Goal: Transaction & Acquisition: Purchase product/service

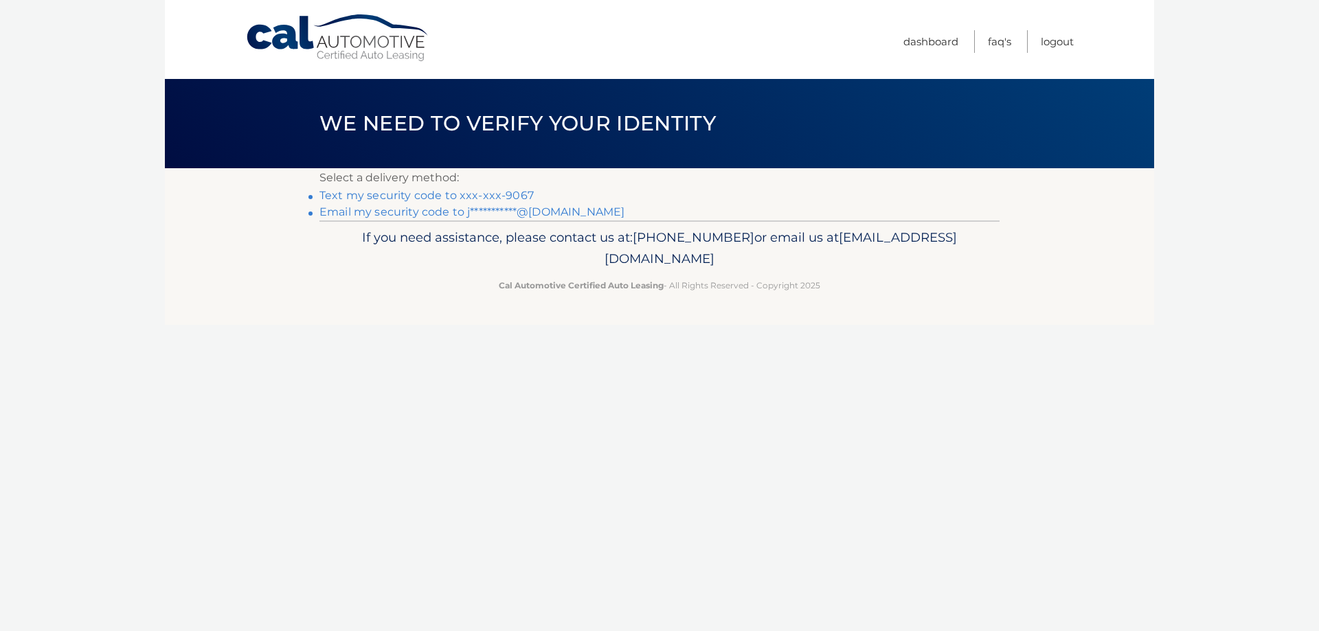
click at [513, 192] on link "Text my security code to xxx-xxx-9067" at bounding box center [426, 195] width 214 height 13
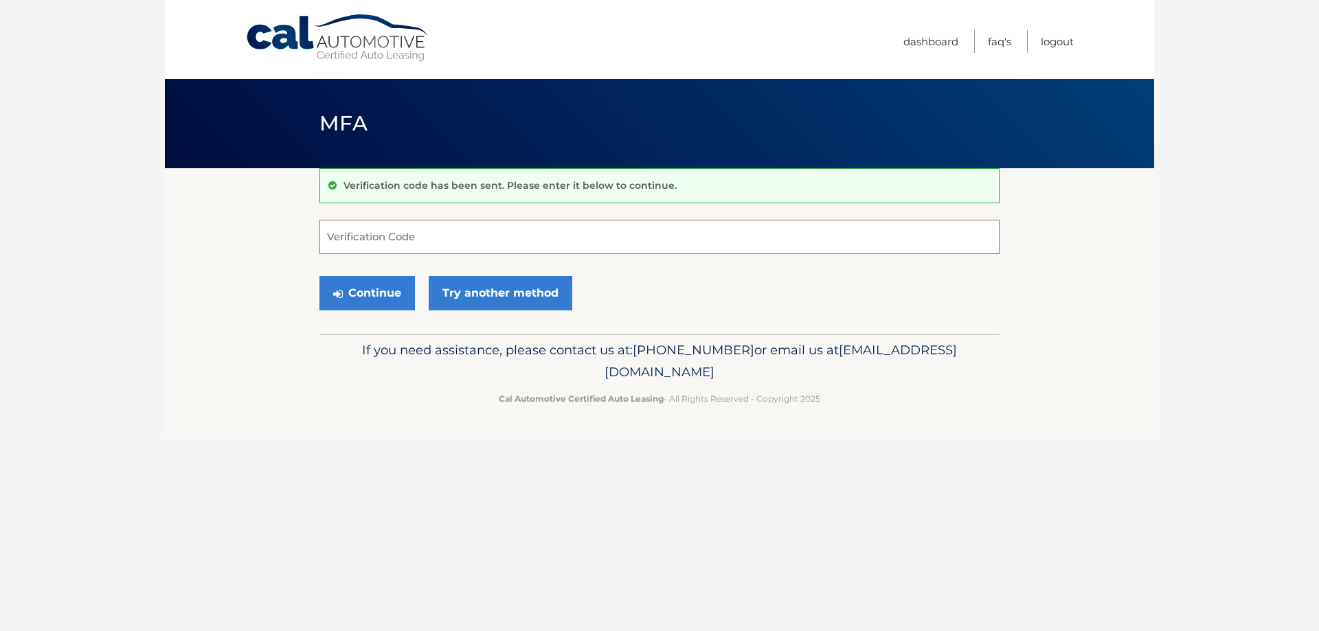
click at [455, 233] on input "Verification Code" at bounding box center [659, 237] width 680 height 34
type input "439969"
click at [363, 291] on button "Continue" at bounding box center [366, 293] width 95 height 34
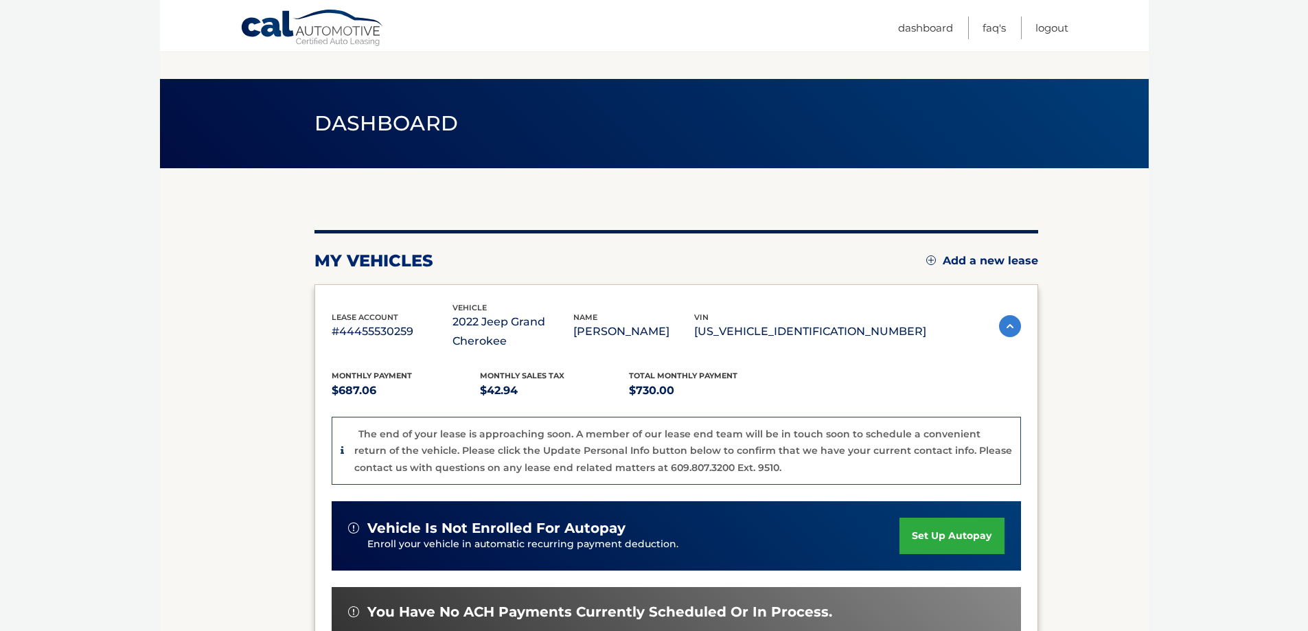
scroll to position [275, 0]
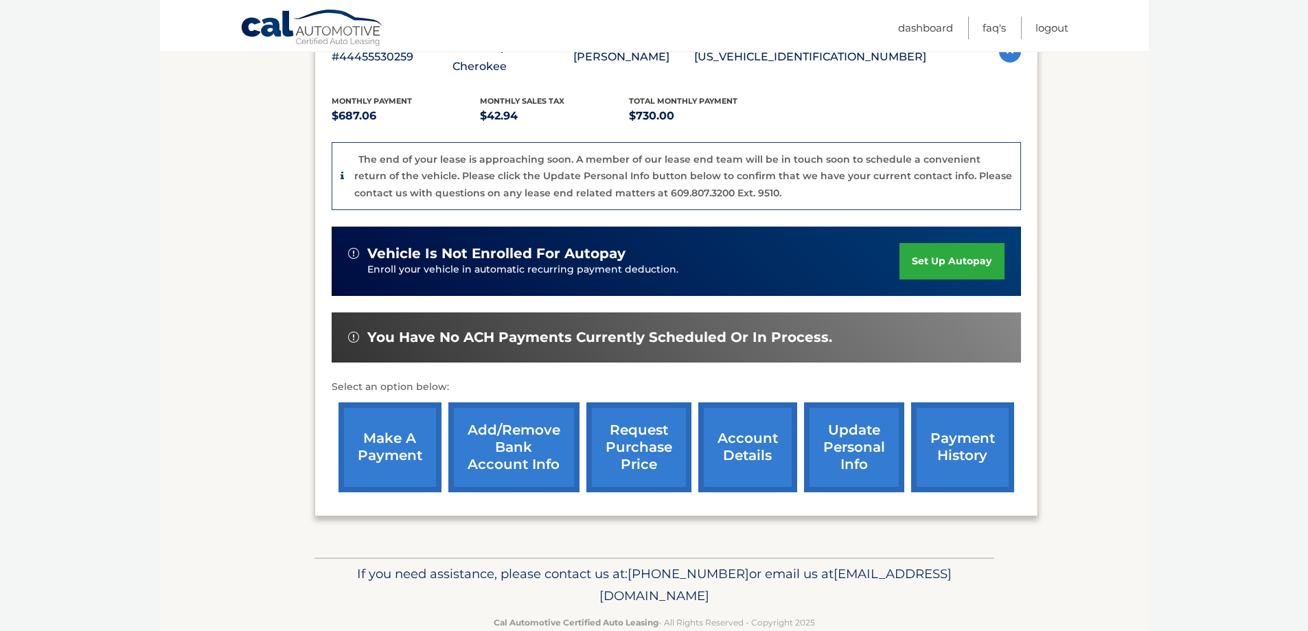
click at [400, 457] on link "make a payment" at bounding box center [390, 447] width 103 height 90
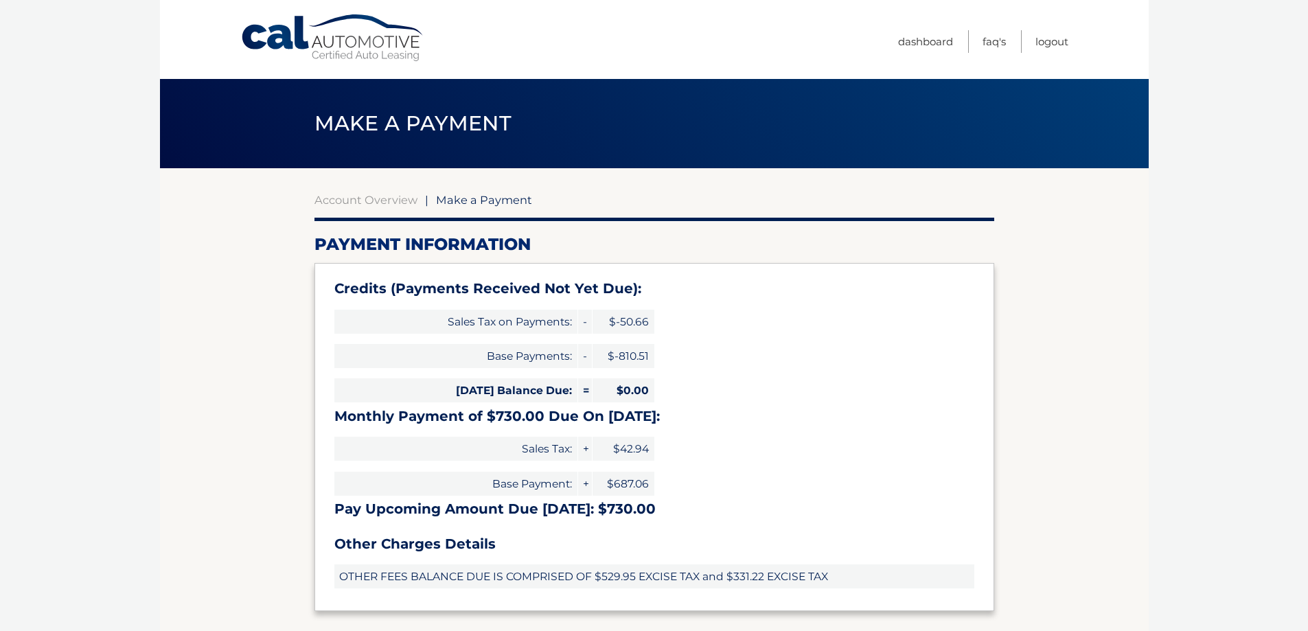
select select "ODNkZGUzNTMtNzM0Zi00YTU1LWJlNTQtY2JiZDQ4OTYzOGZm"
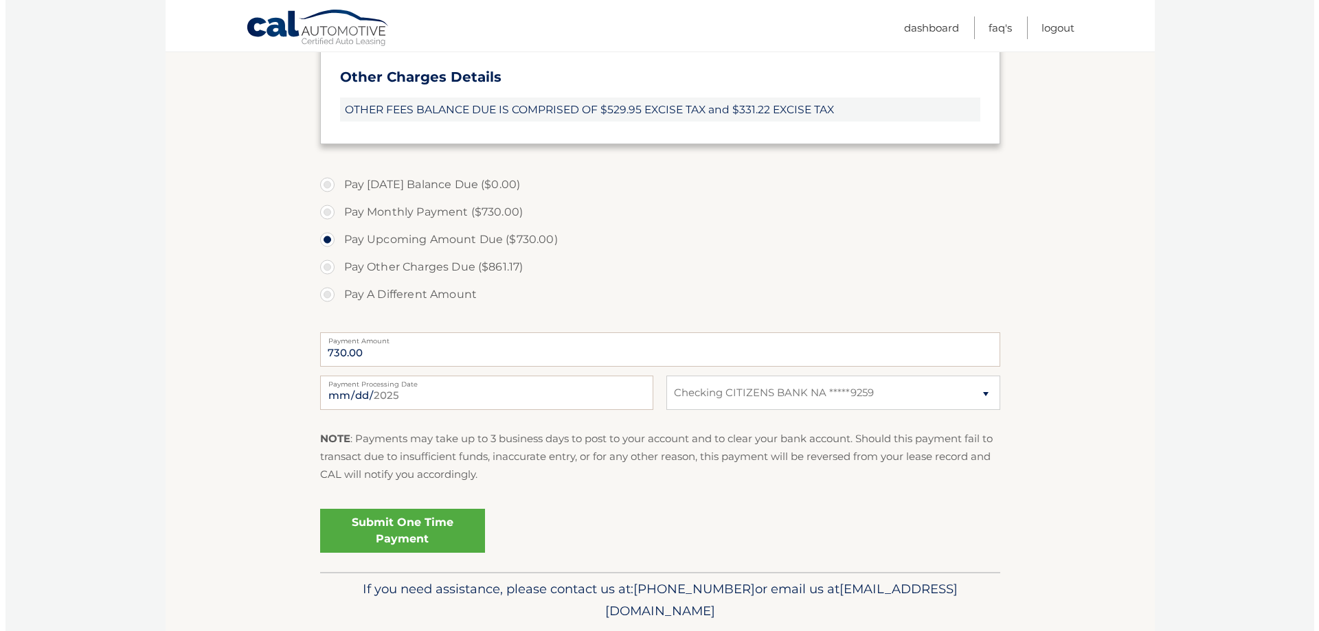
scroll to position [512, 0]
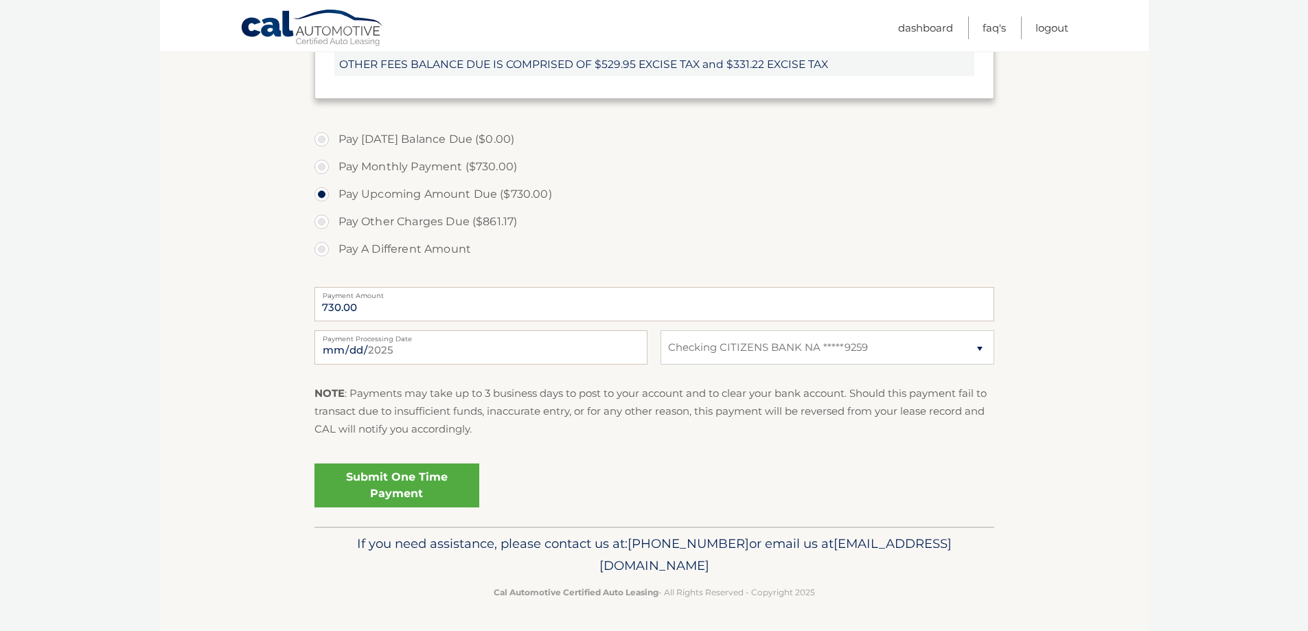
click at [326, 168] on label "Pay Monthly Payment ($730.00)" at bounding box center [655, 166] width 680 height 27
click at [326, 168] on input "Pay Monthly Payment ($730.00)" at bounding box center [327, 164] width 14 height 22
radio input "true"
click at [326, 194] on label "Pay Upcoming Amount Due ($730.00)" at bounding box center [655, 194] width 680 height 27
click at [326, 194] on input "Pay Upcoming Amount Due ($730.00)" at bounding box center [327, 192] width 14 height 22
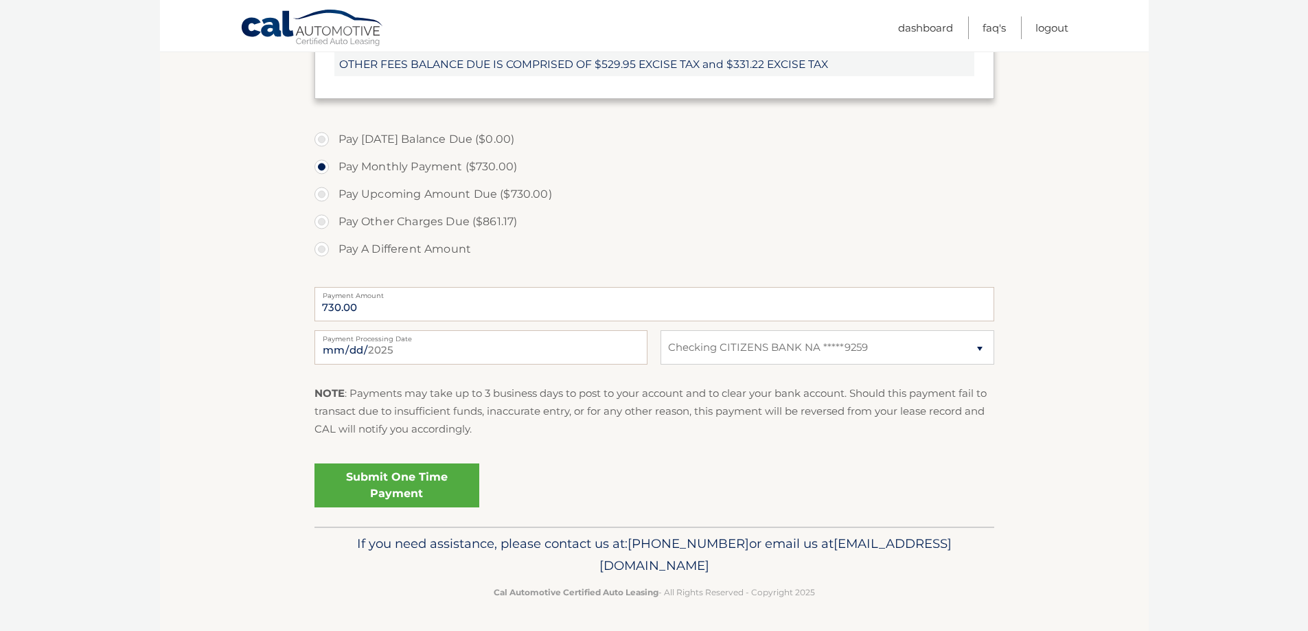
radio input "true"
click at [412, 475] on link "Submit One Time Payment" at bounding box center [397, 486] width 165 height 44
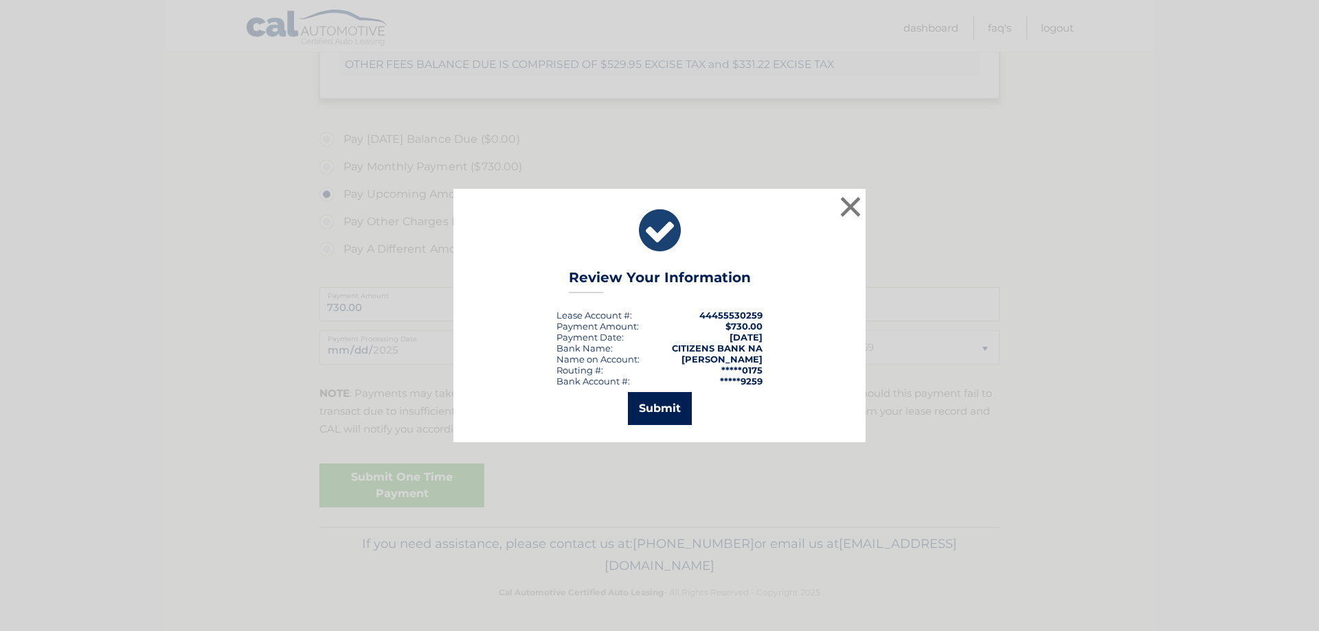
click at [655, 409] on button "Submit" at bounding box center [660, 408] width 64 height 33
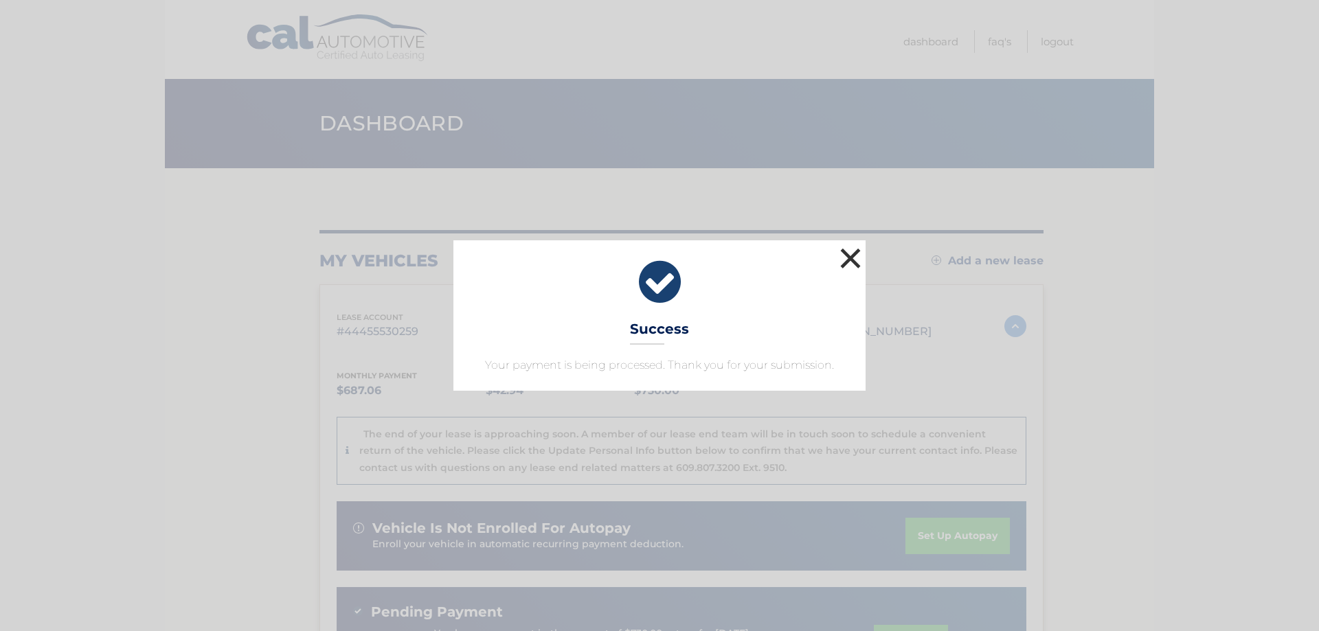
click at [848, 254] on button "×" at bounding box center [850, 258] width 27 height 27
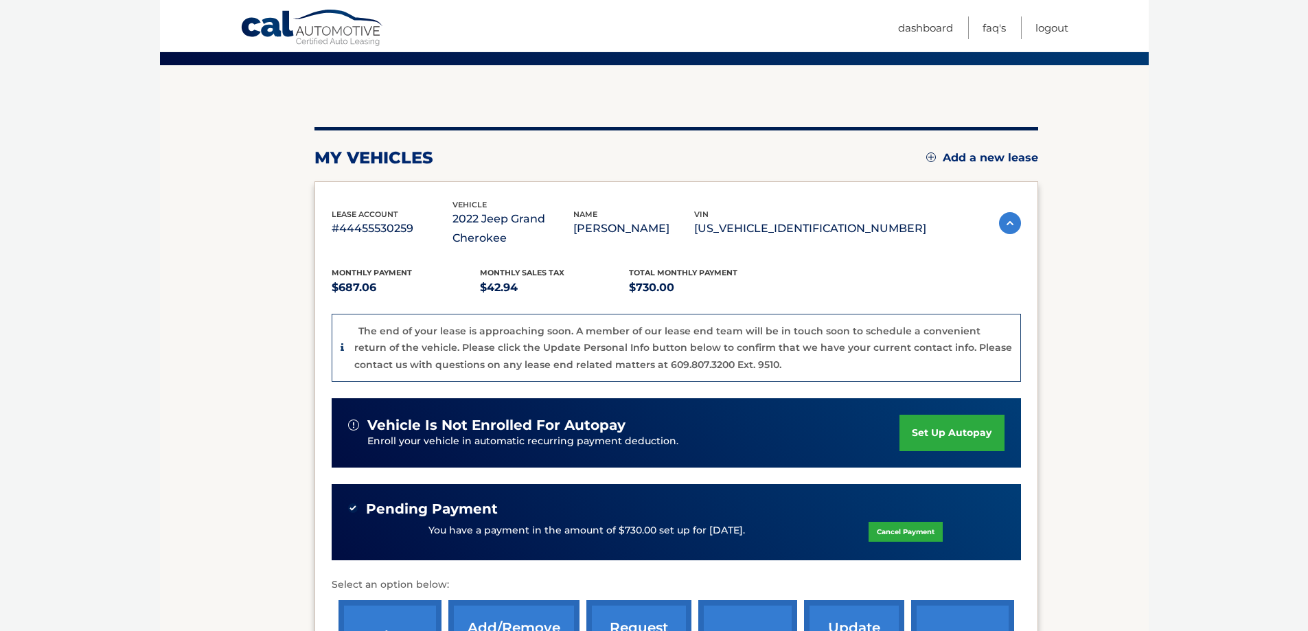
scroll to position [332, 0]
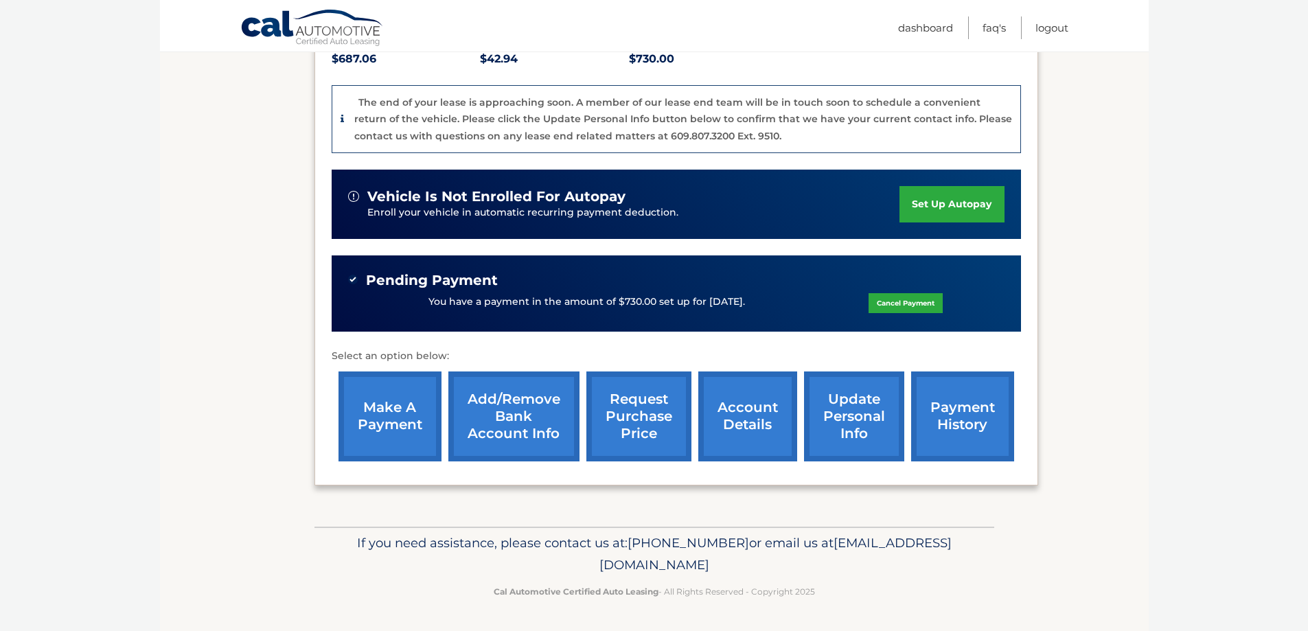
click at [720, 411] on link "account details" at bounding box center [748, 417] width 99 height 90
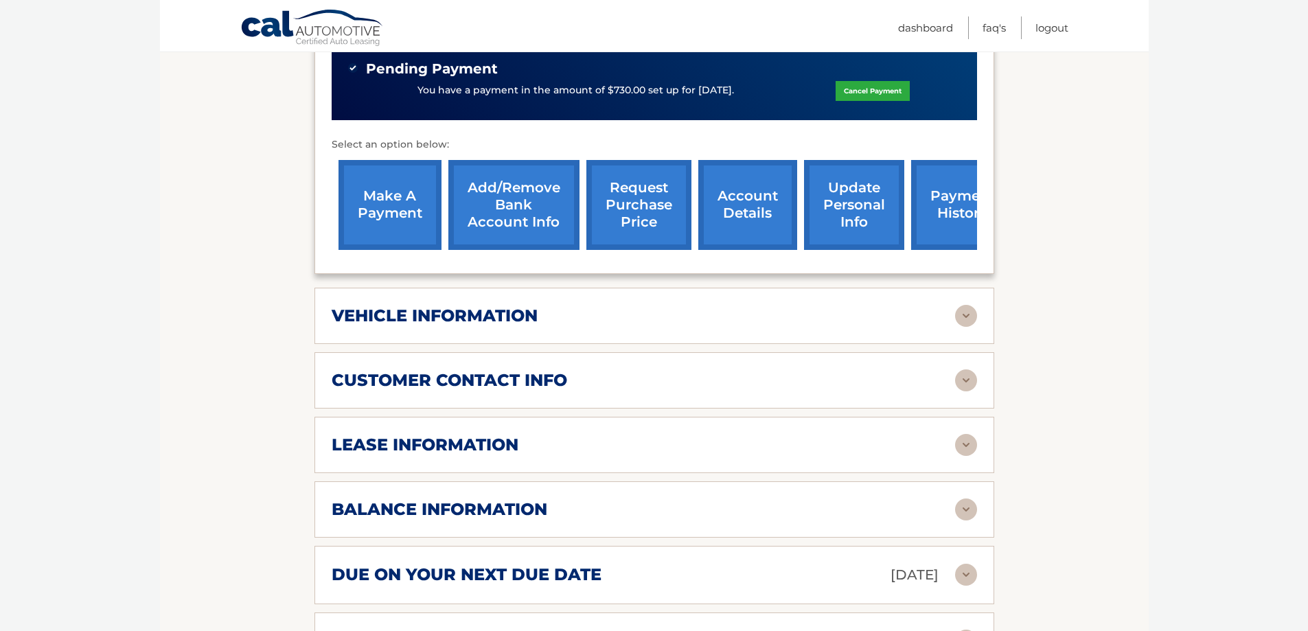
scroll to position [481, 0]
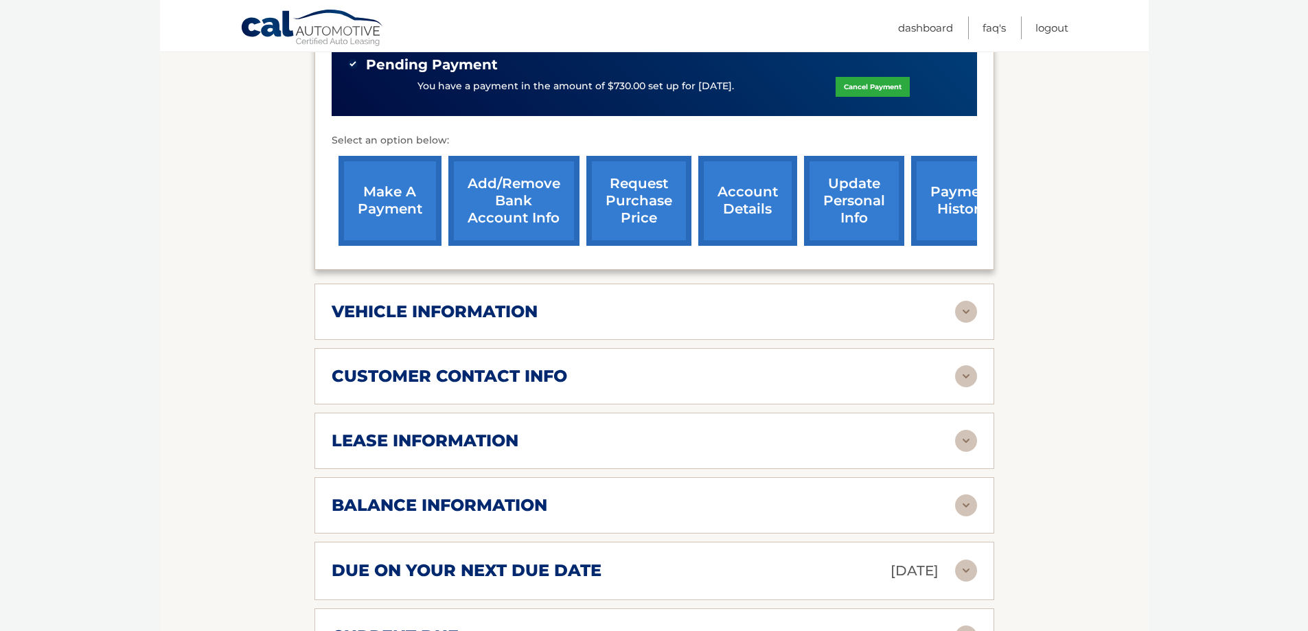
click at [968, 440] on img at bounding box center [966, 441] width 22 height 22
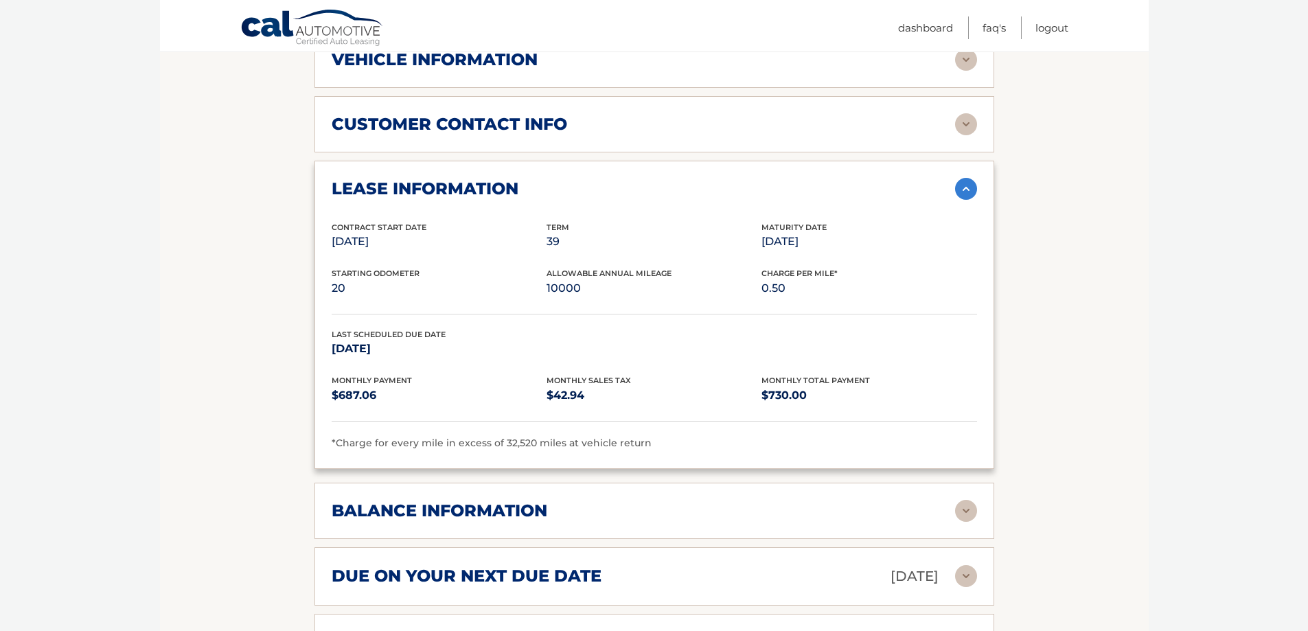
scroll to position [756, 0]
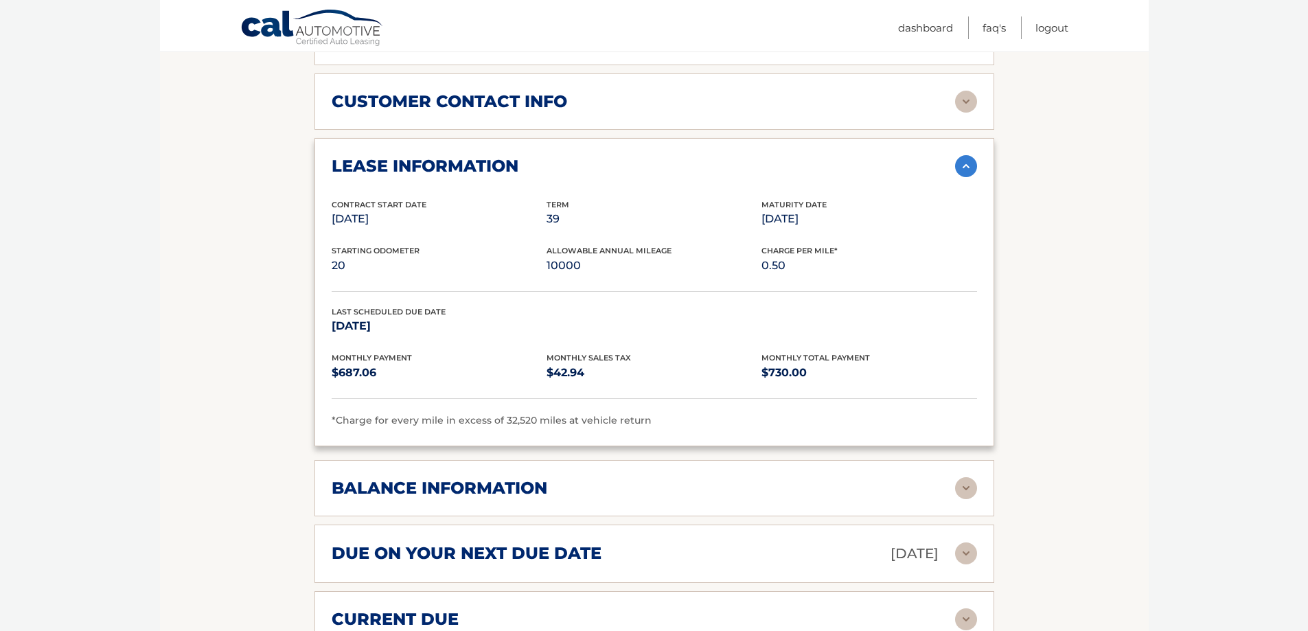
click at [961, 484] on img at bounding box center [966, 488] width 22 height 22
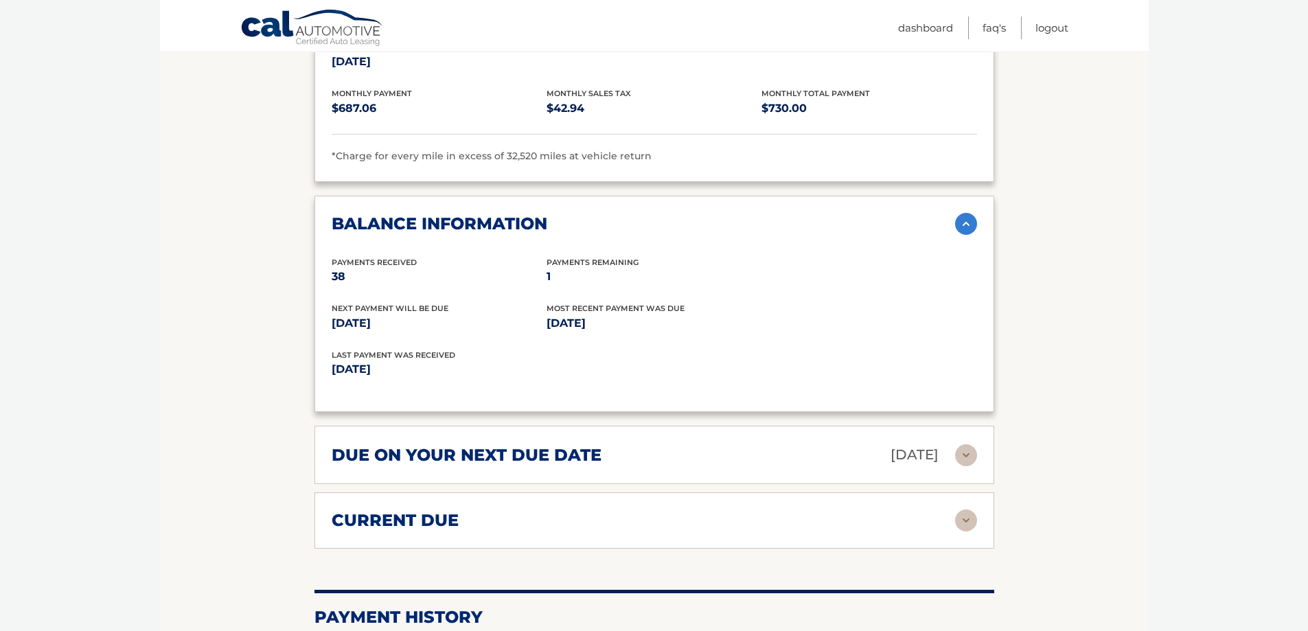
scroll to position [1030, 0]
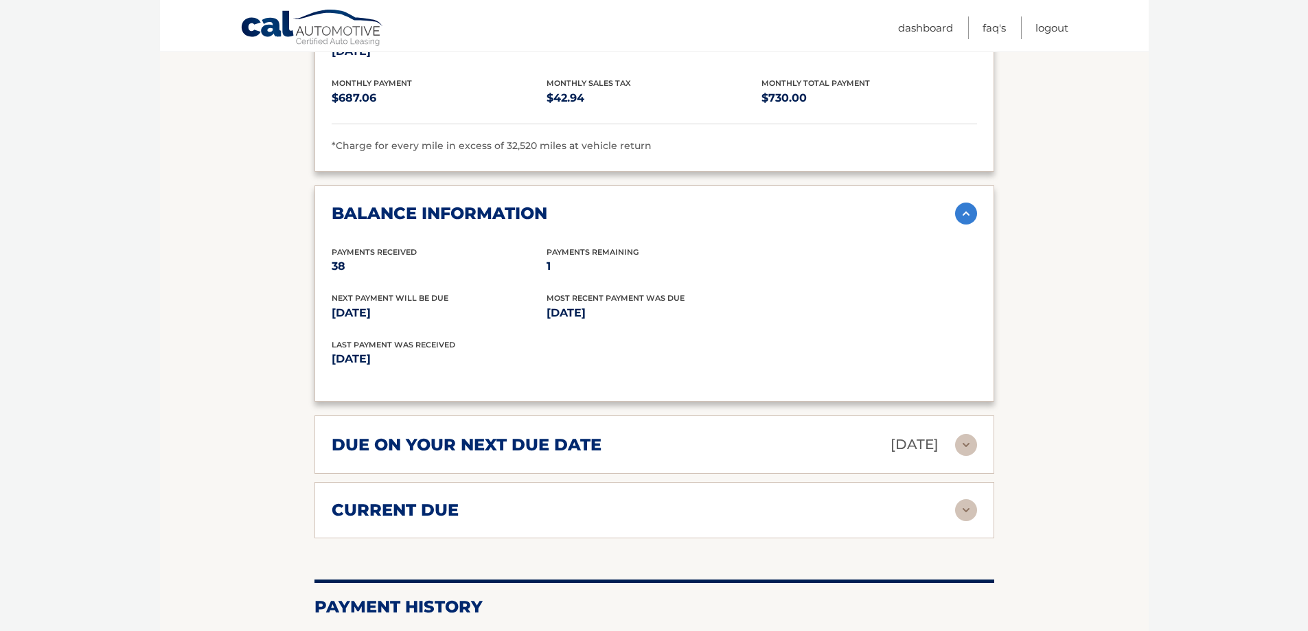
click at [966, 510] on img at bounding box center [966, 510] width 22 height 22
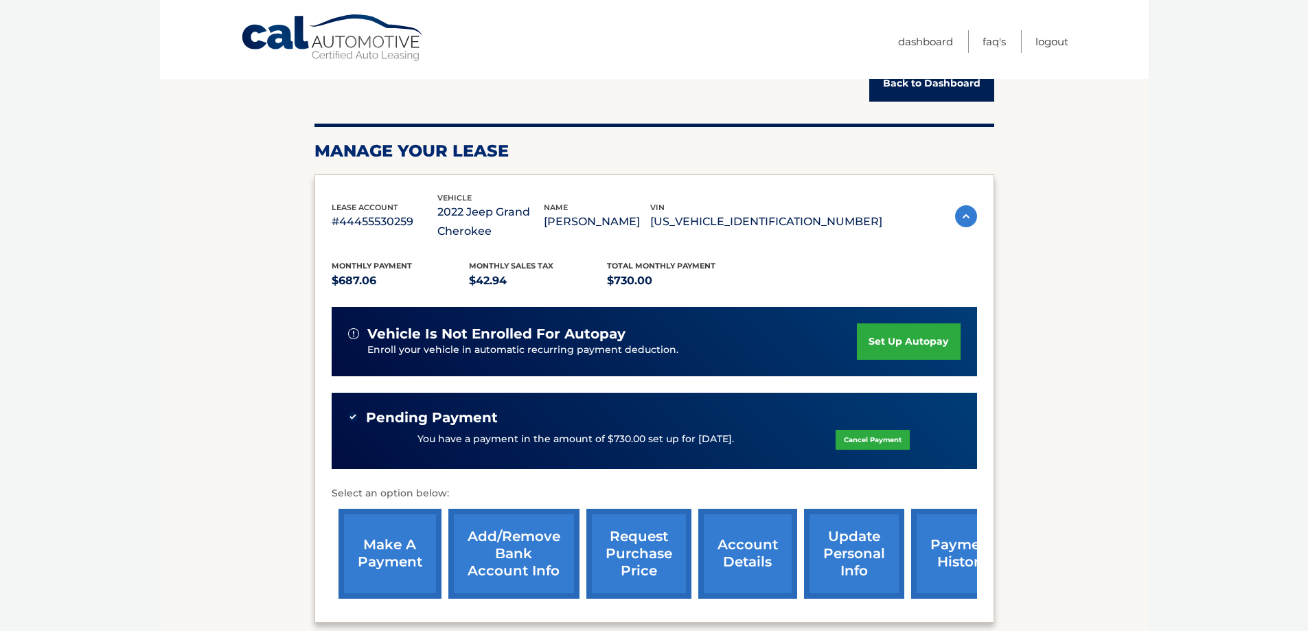
scroll to position [0, 0]
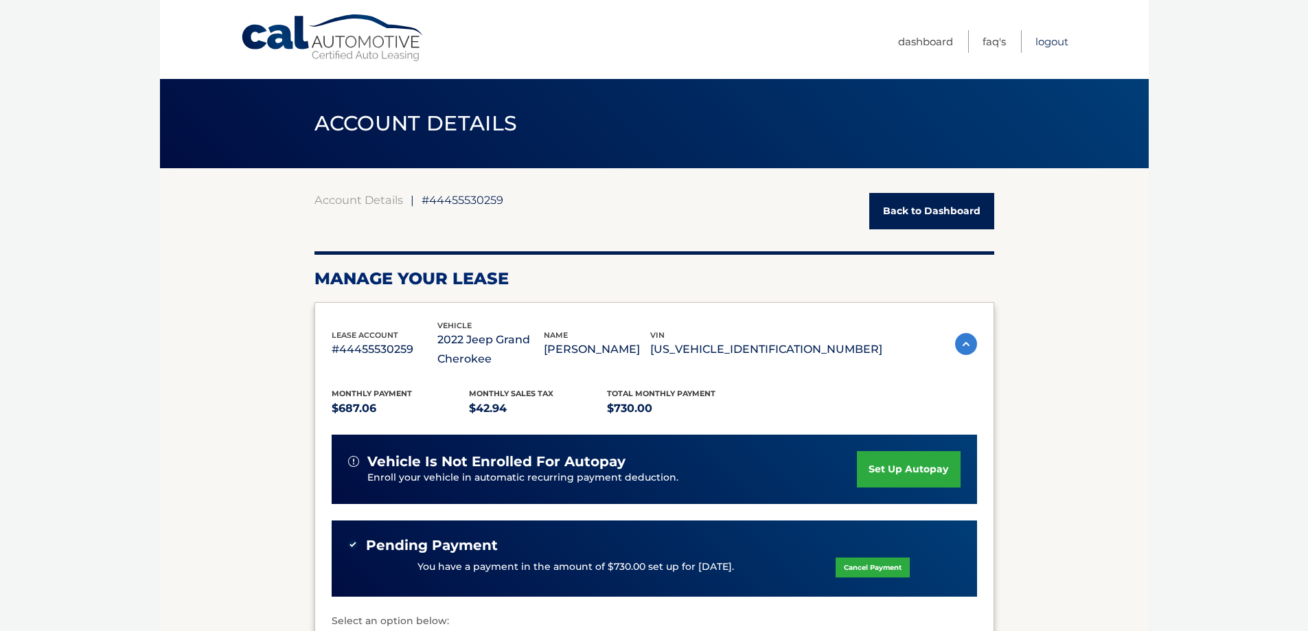
click at [1047, 38] on link "Logout" at bounding box center [1052, 41] width 33 height 23
